Goal: Information Seeking & Learning: Learn about a topic

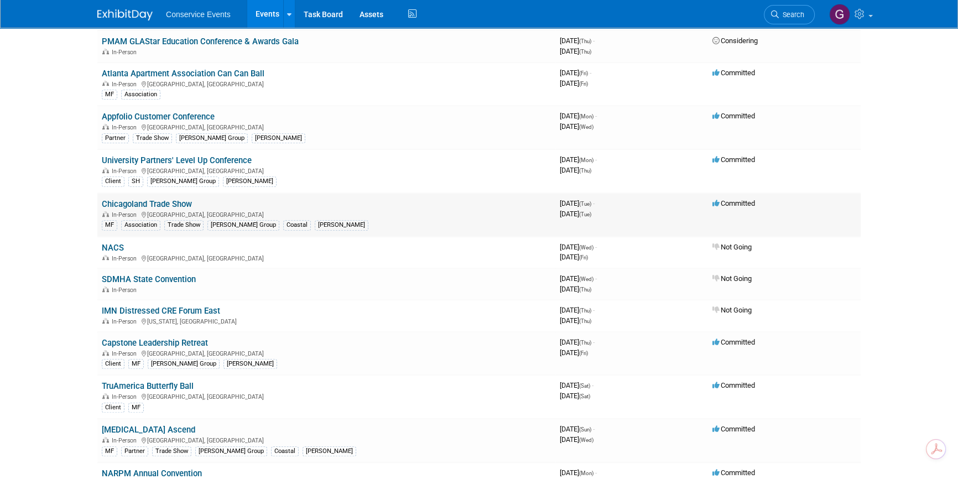
scroll to position [855, 0]
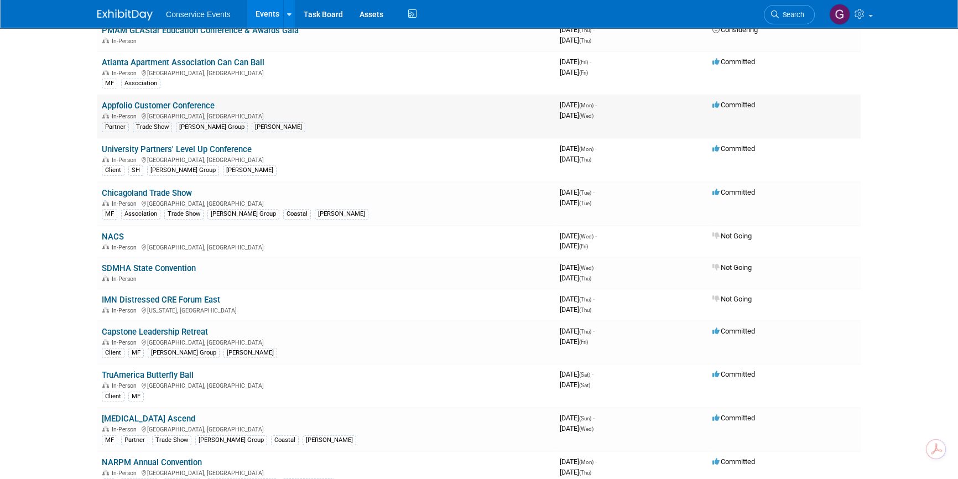
click at [174, 101] on link "Appfolio Customer Conference" at bounding box center [158, 106] width 113 height 10
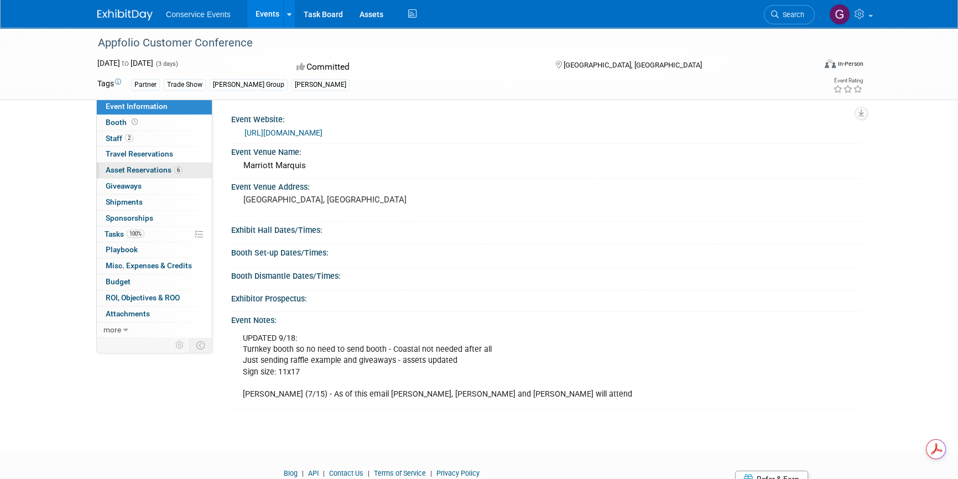
click at [161, 168] on span "Asset Reservations 6" at bounding box center [144, 169] width 77 height 9
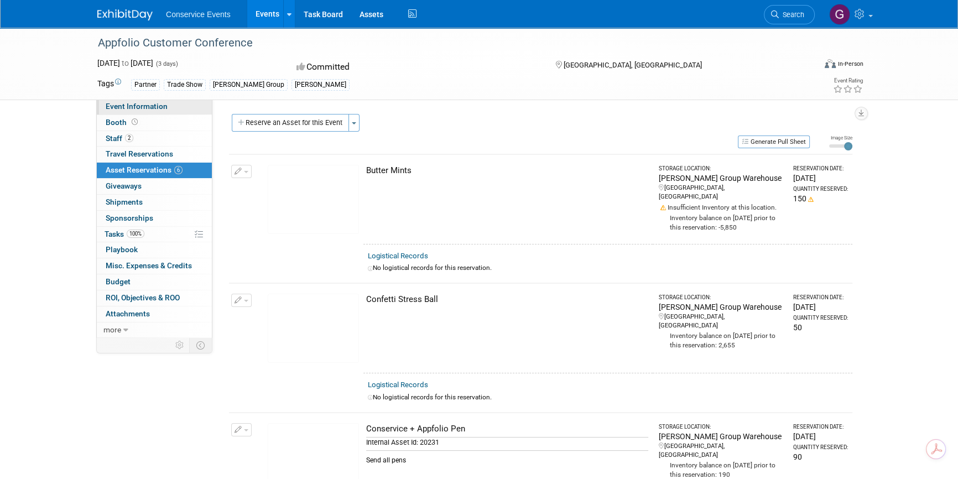
click at [144, 102] on span "Event Information" at bounding box center [137, 106] width 62 height 9
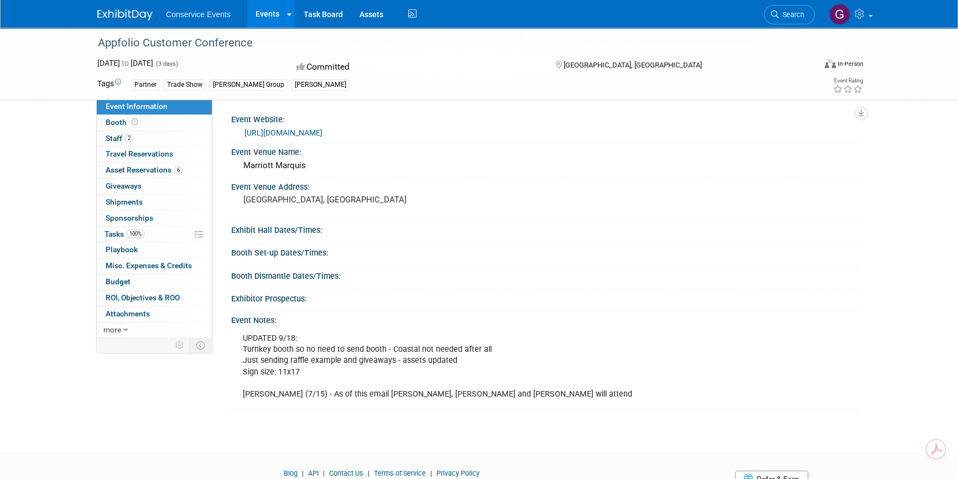
click at [260, 14] on link "Events" at bounding box center [267, 14] width 40 height 28
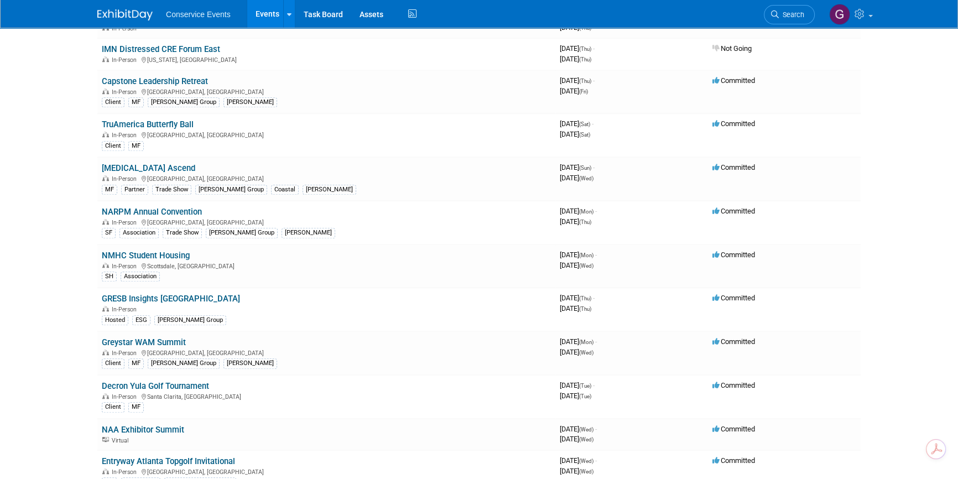
scroll to position [1107, 0]
click at [134, 162] on link "[MEDICAL_DATA] Ascend" at bounding box center [149, 167] width 94 height 10
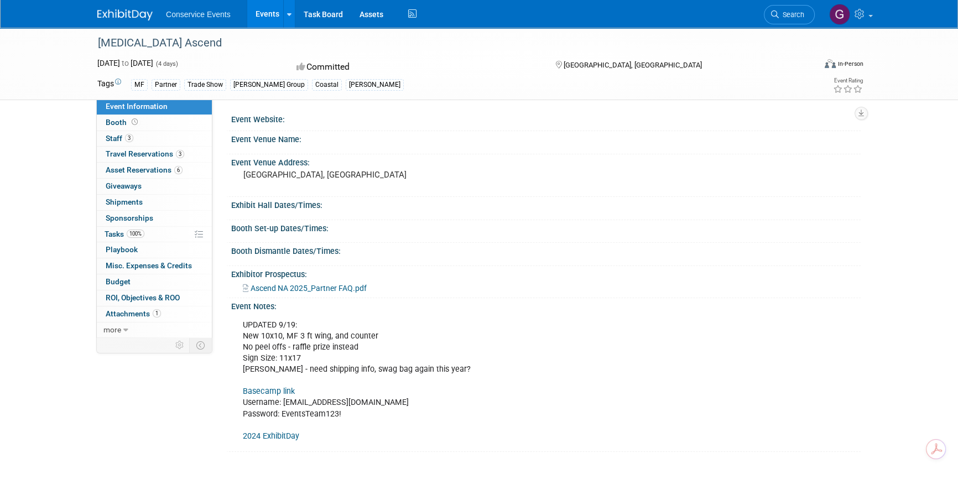
click at [300, 289] on span "Ascend NA 2025_Partner FAQ.pdf" at bounding box center [309, 288] width 116 height 9
click at [266, 13] on link "Events" at bounding box center [267, 14] width 40 height 28
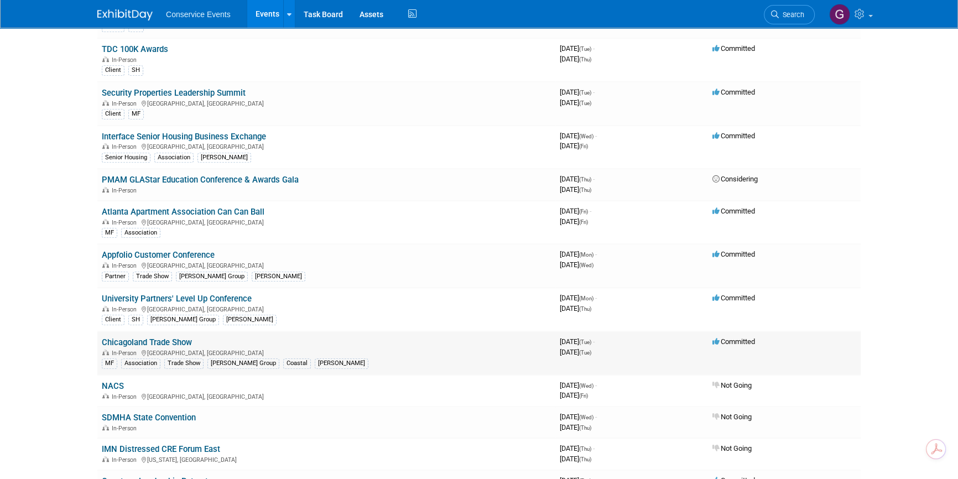
scroll to position [704, 0]
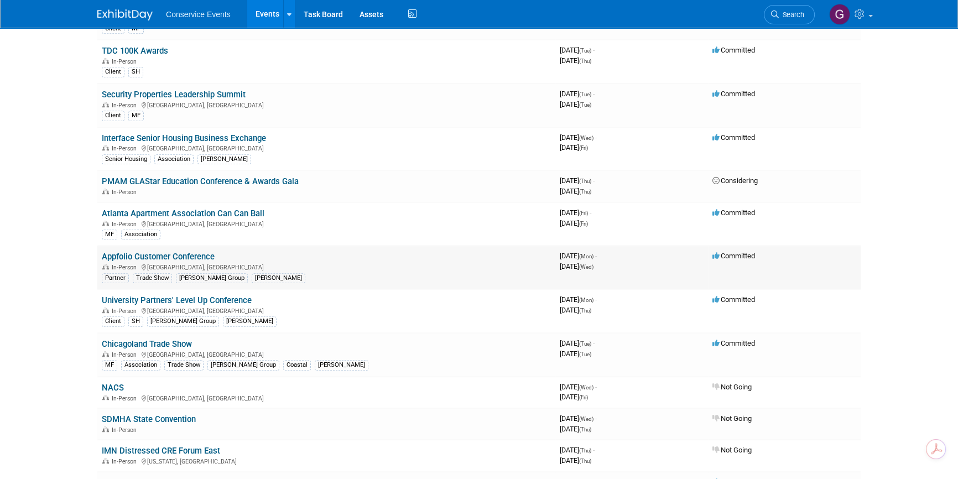
click at [149, 252] on link "Appfolio Customer Conference" at bounding box center [158, 257] width 113 height 10
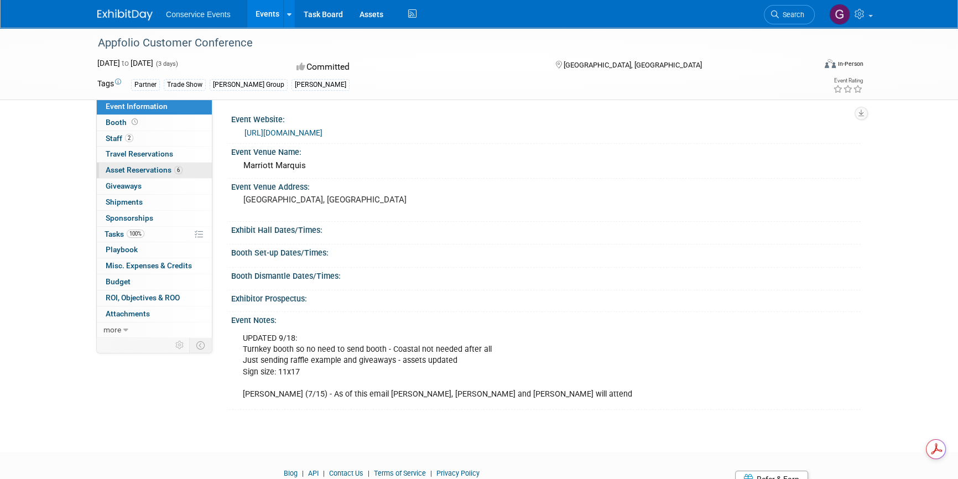
click at [113, 164] on link "6 Asset Reservations 6" at bounding box center [154, 170] width 115 height 15
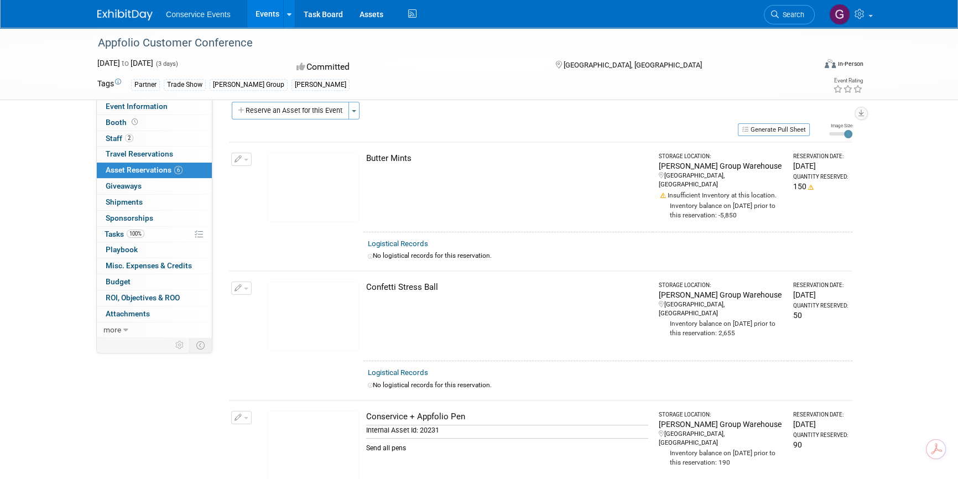
scroll to position [11, 0]
click at [135, 107] on span "Event Information" at bounding box center [137, 106] width 62 height 9
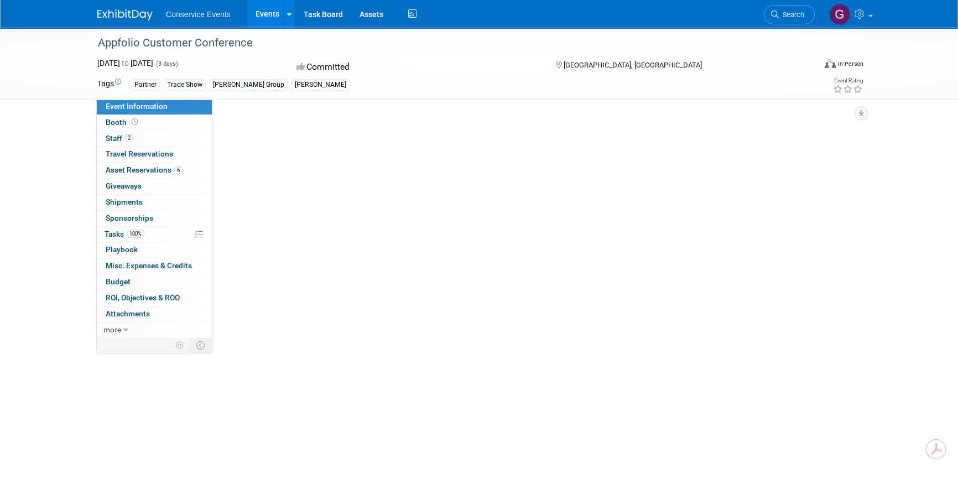
scroll to position [0, 0]
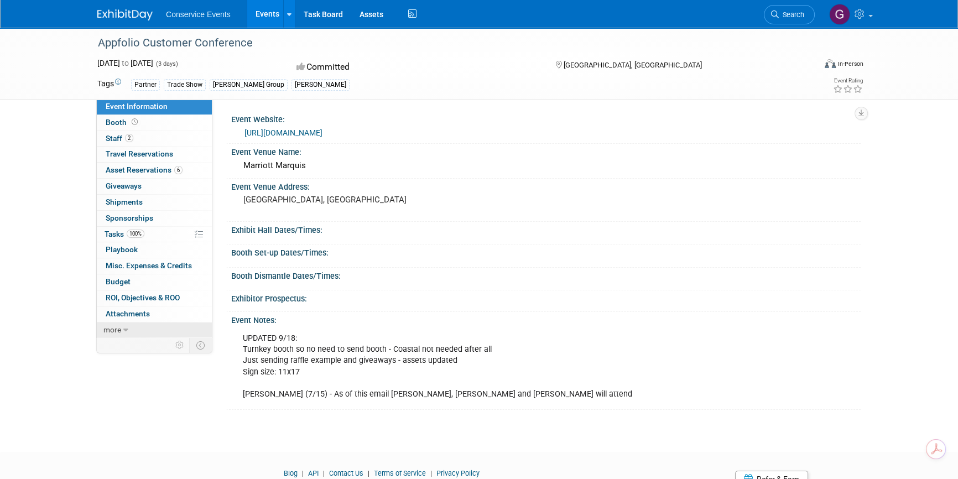
click at [125, 328] on icon at bounding box center [125, 330] width 5 height 8
click at [144, 313] on span "Attachments 0" at bounding box center [128, 313] width 44 height 9
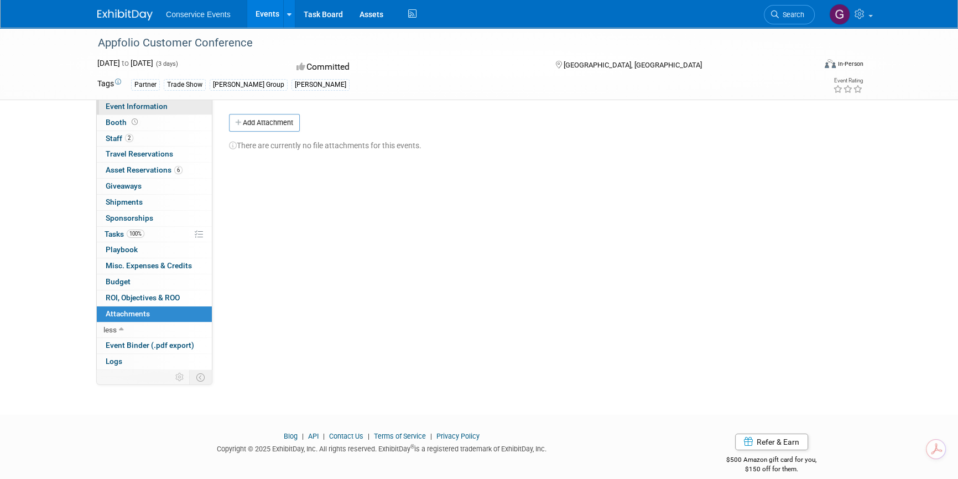
click at [132, 106] on span "Event Information" at bounding box center [137, 106] width 62 height 9
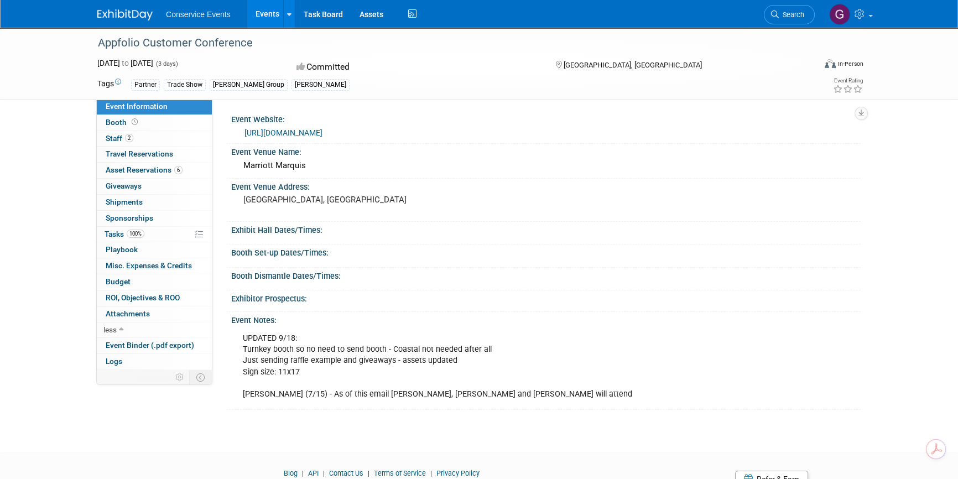
click at [265, 131] on link "[URL][DOMAIN_NAME]" at bounding box center [284, 132] width 78 height 9
click at [319, 133] on link "[URL][DOMAIN_NAME]" at bounding box center [284, 132] width 78 height 9
